Goal: Task Accomplishment & Management: Use online tool/utility

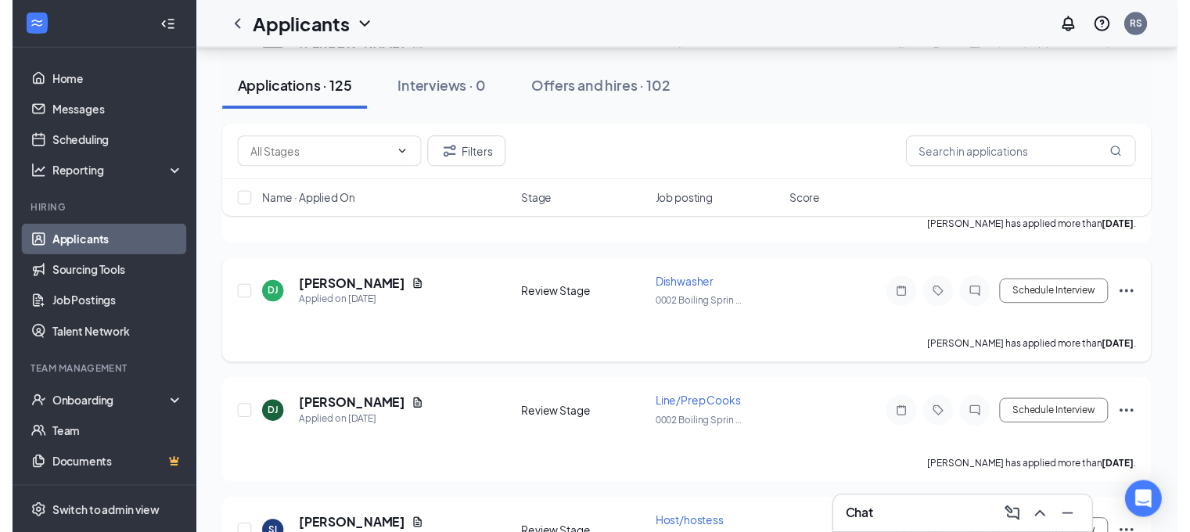
scroll to position [2348, 0]
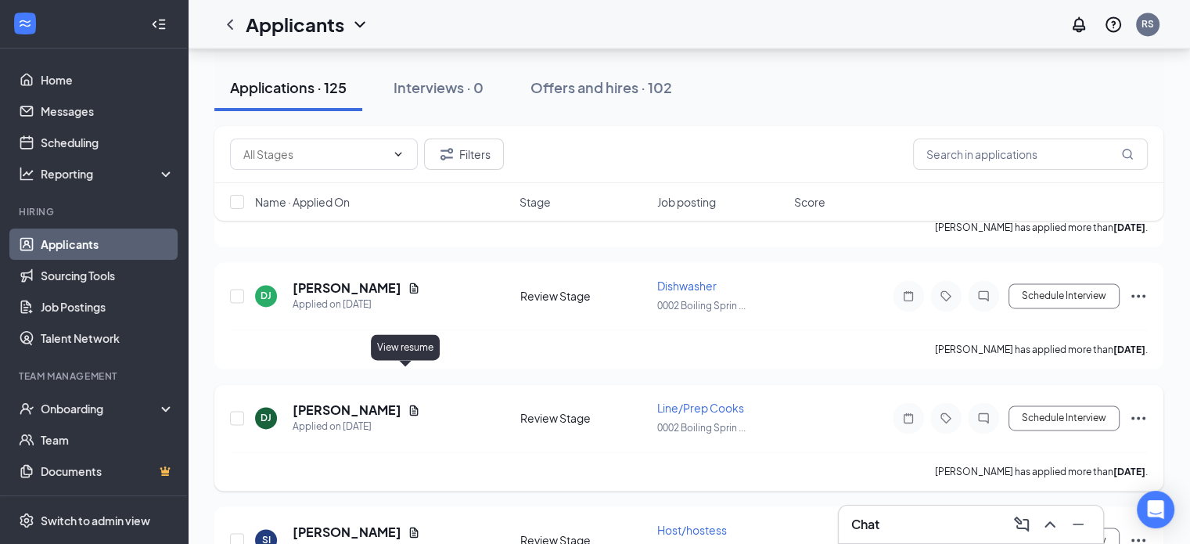
click at [408, 404] on icon "Document" at bounding box center [414, 410] width 13 height 13
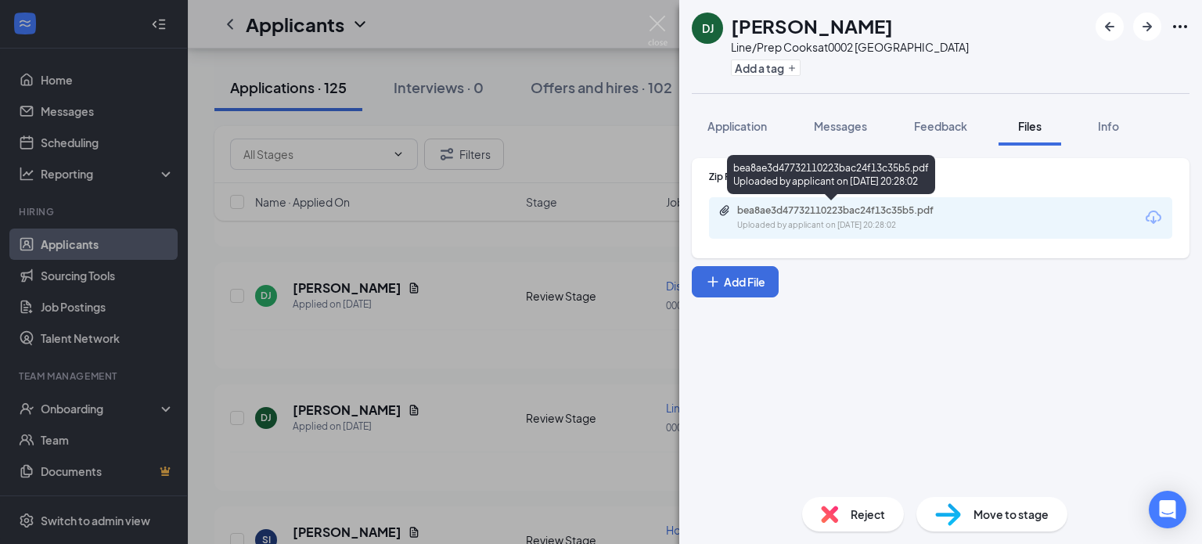
click at [858, 204] on div "bea8ae3d47732110223bac24f13c35b5.pdf" at bounding box center [846, 210] width 219 height 13
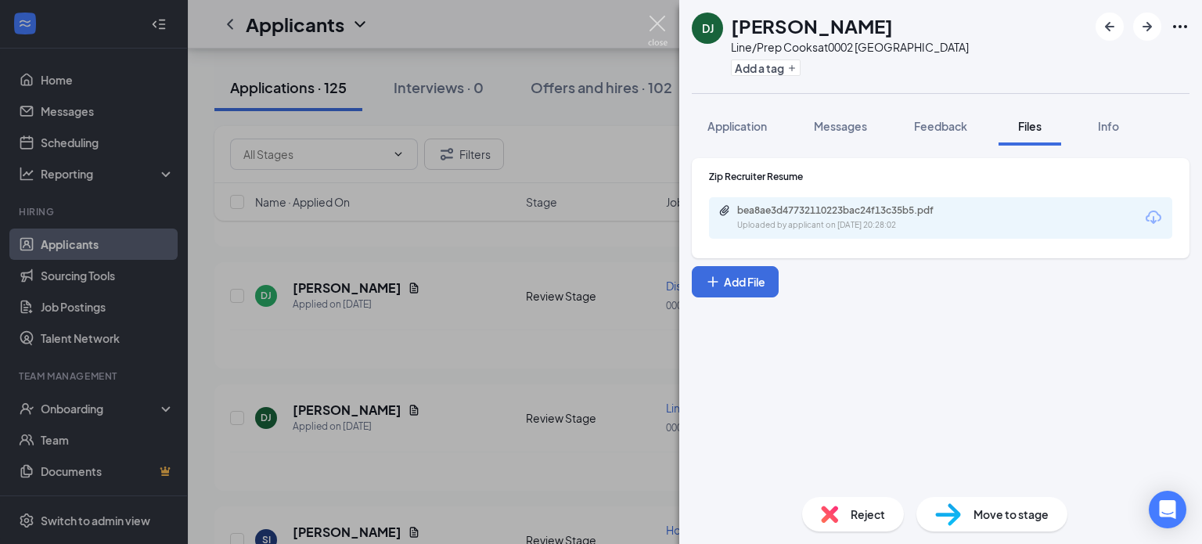
click at [654, 18] on img at bounding box center [658, 31] width 20 height 31
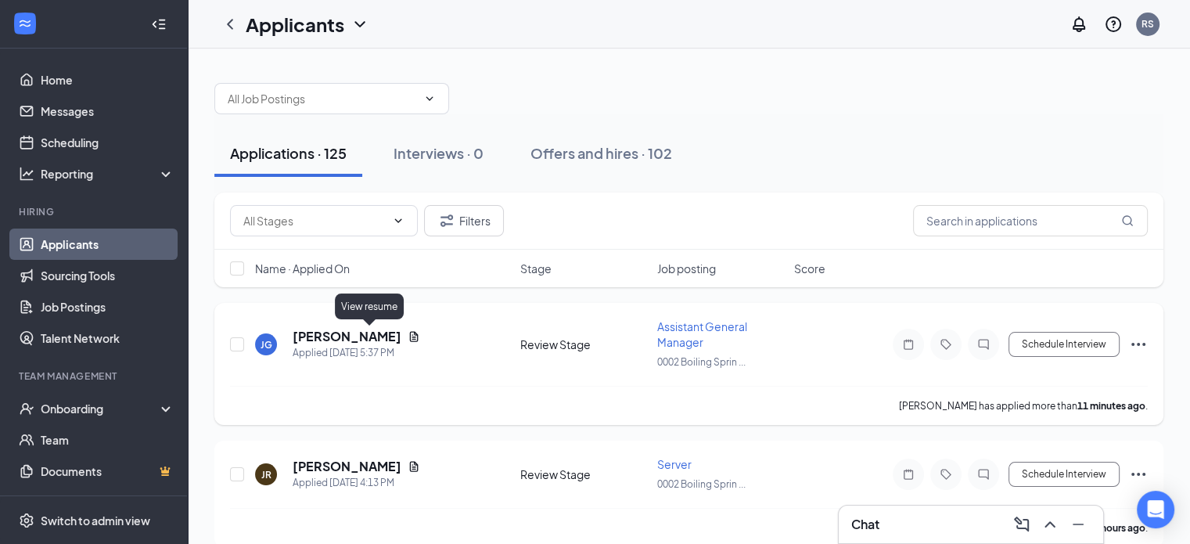
click at [410, 334] on icon "Document" at bounding box center [414, 336] width 9 height 10
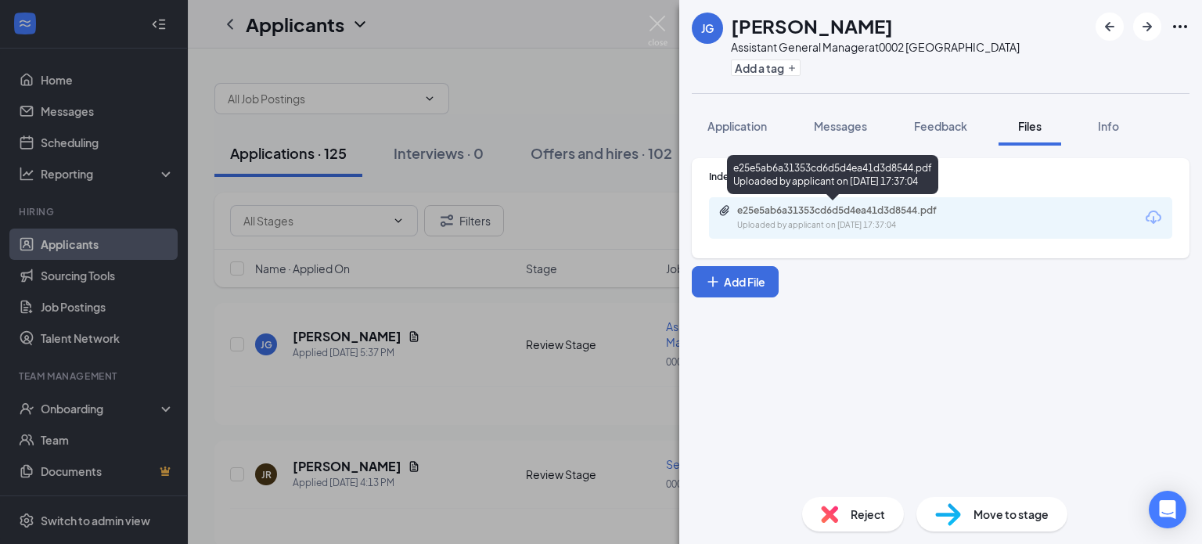
click at [884, 211] on div "e25e5ab6a31353cd6d5d4ea41d3d8544.pdf" at bounding box center [846, 210] width 219 height 13
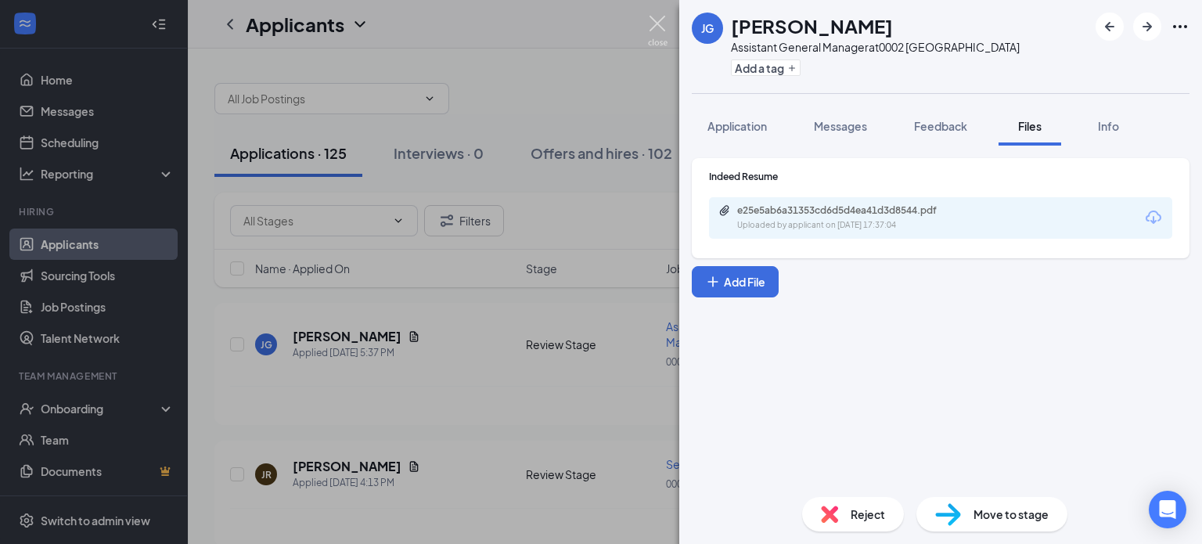
click at [657, 28] on img at bounding box center [658, 31] width 20 height 31
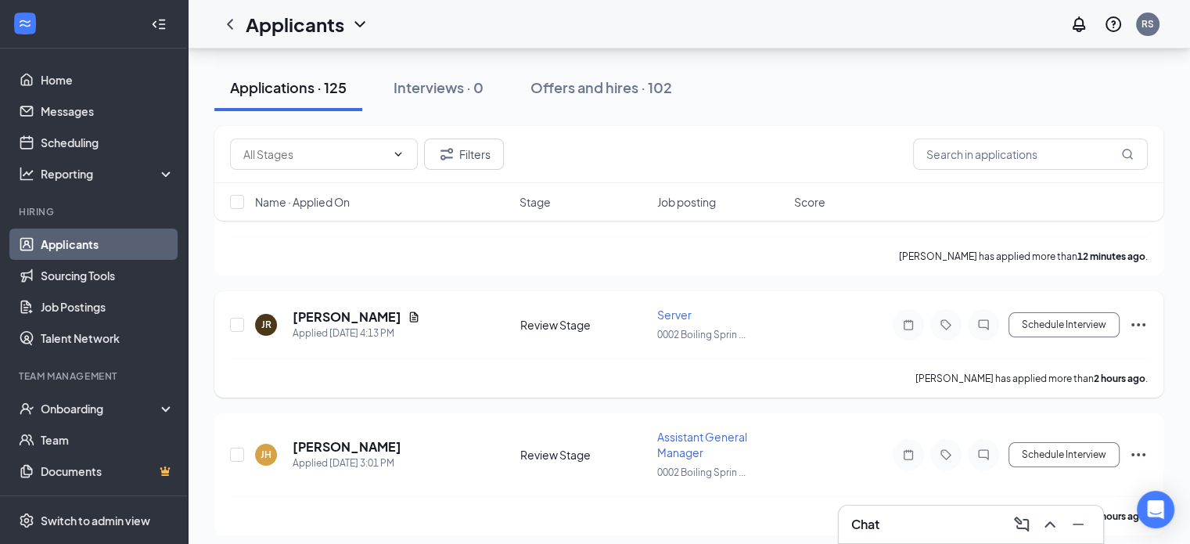
scroll to position [157, 0]
